Goal: Information Seeking & Learning: Check status

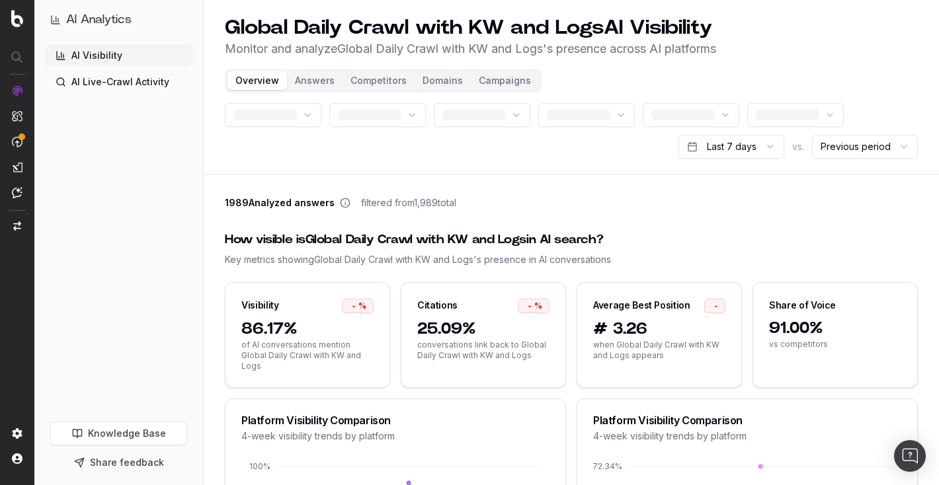
click at [105, 56] on link "AI Visibility" at bounding box center [118, 55] width 147 height 21
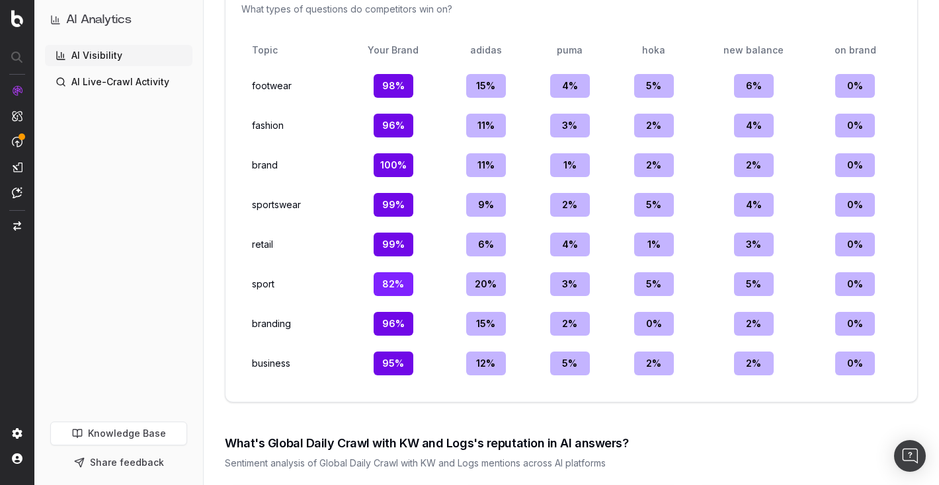
scroll to position [1686, 0]
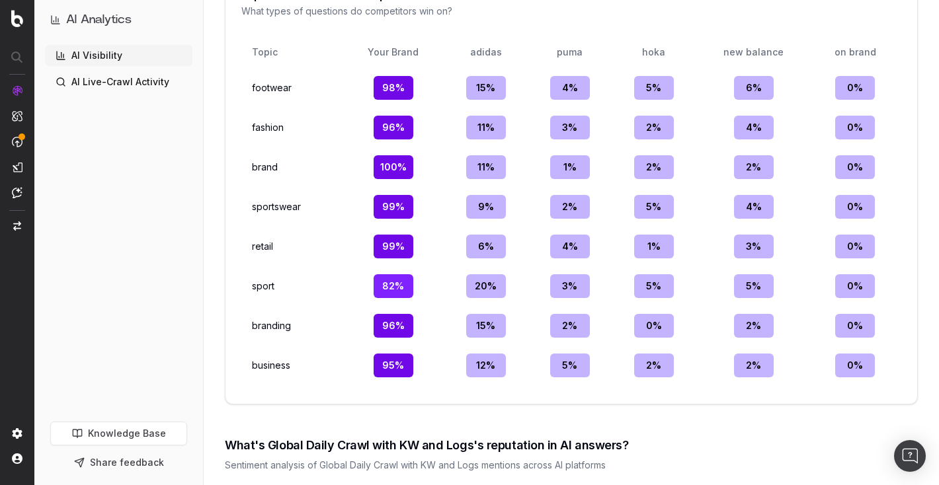
click at [402, 90] on div "98 %" at bounding box center [393, 88] width 40 height 24
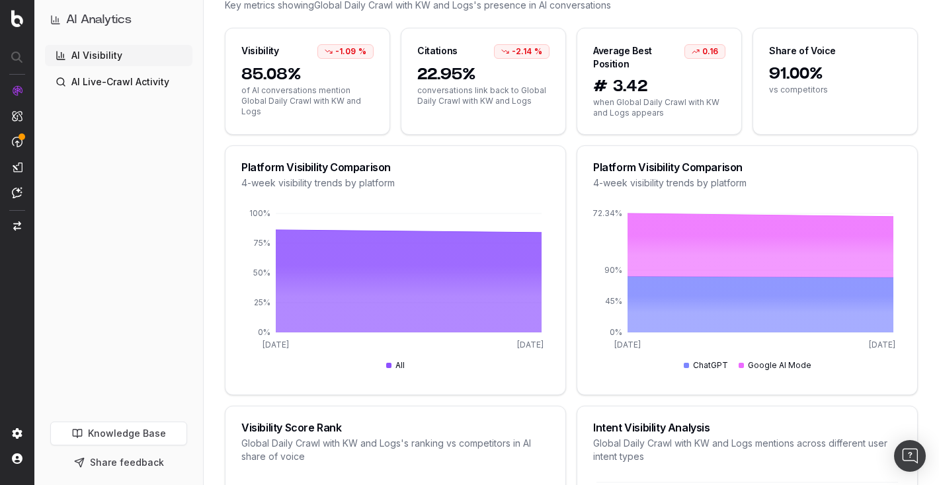
scroll to position [0, 0]
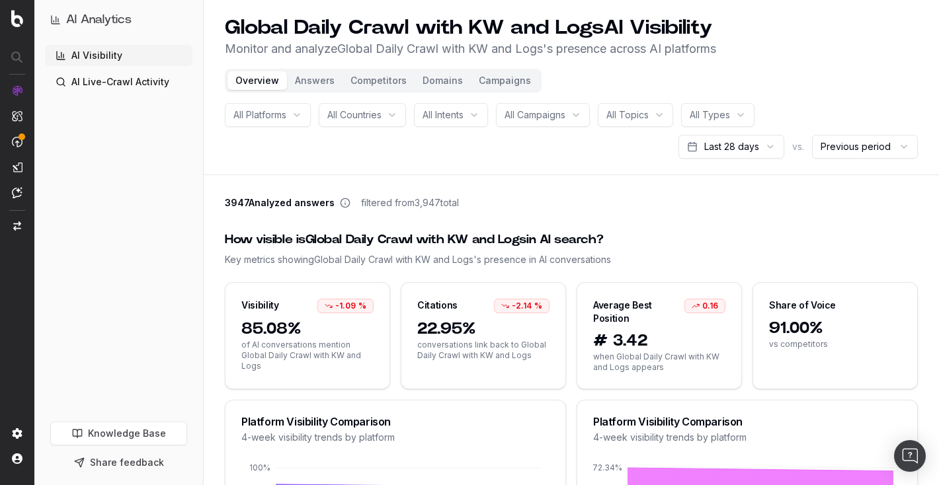
click at [501, 155] on div "All Platforms All Countries All Intents All Campaigns All Topics All Types Last…" at bounding box center [571, 131] width 693 height 56
click at [740, 147] on html "AI Analytics AI Visibility AI Live-Crawl Activity Knowledge Base Share feedback…" at bounding box center [469, 242] width 939 height 485
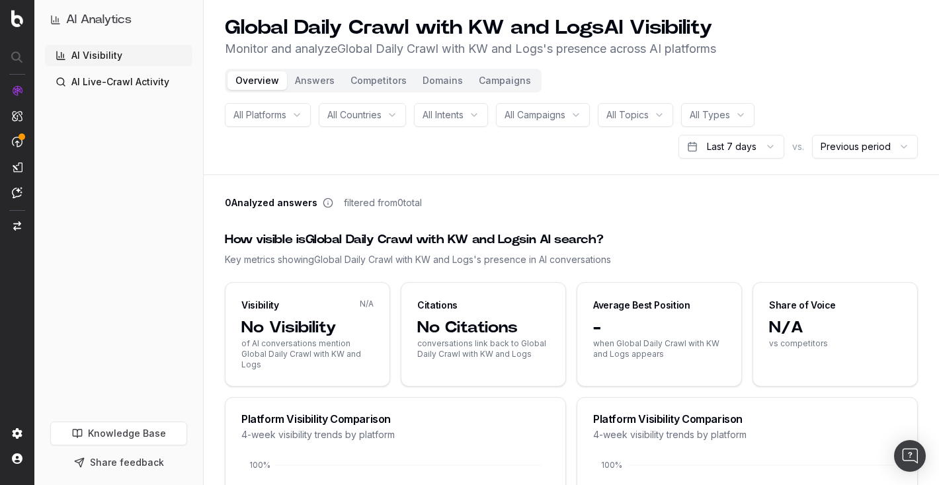
click at [92, 56] on link "AI Visibility" at bounding box center [118, 55] width 147 height 21
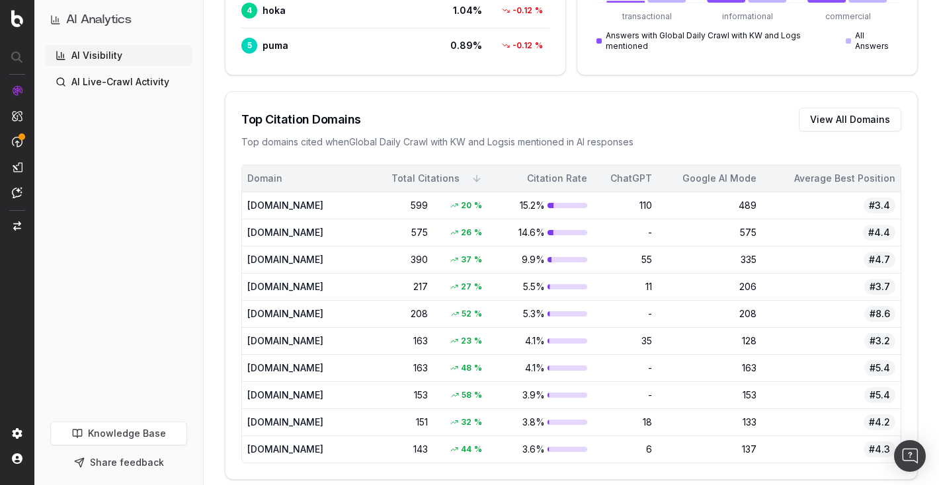
scroll to position [1037, 0]
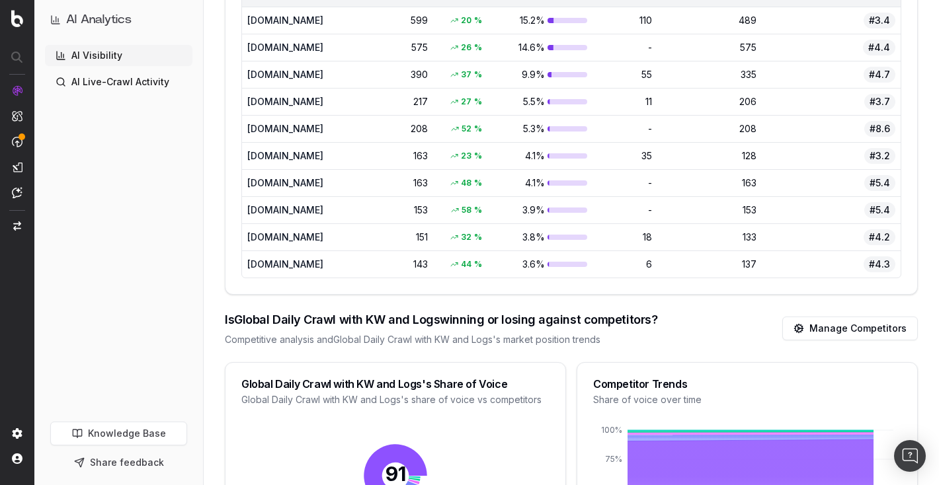
click at [582, 181] on div at bounding box center [567, 182] width 40 height 5
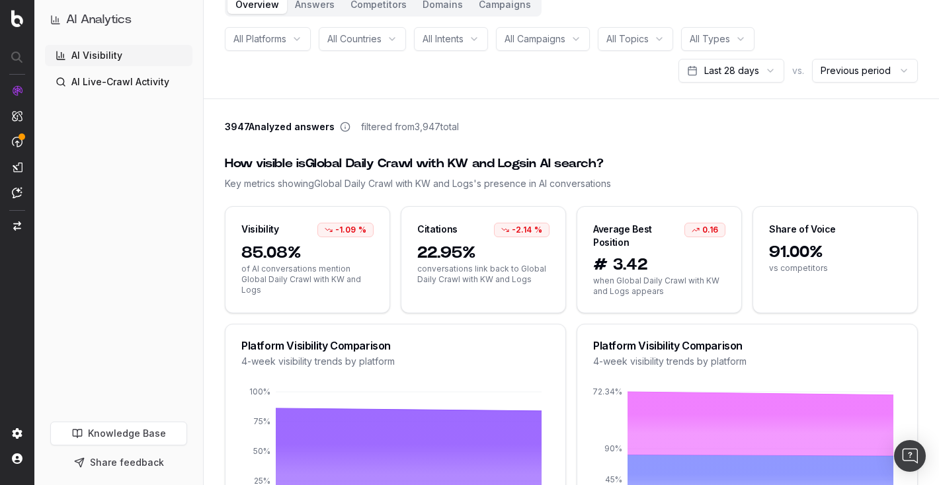
scroll to position [0, 0]
